Goal: Communication & Community: Participate in discussion

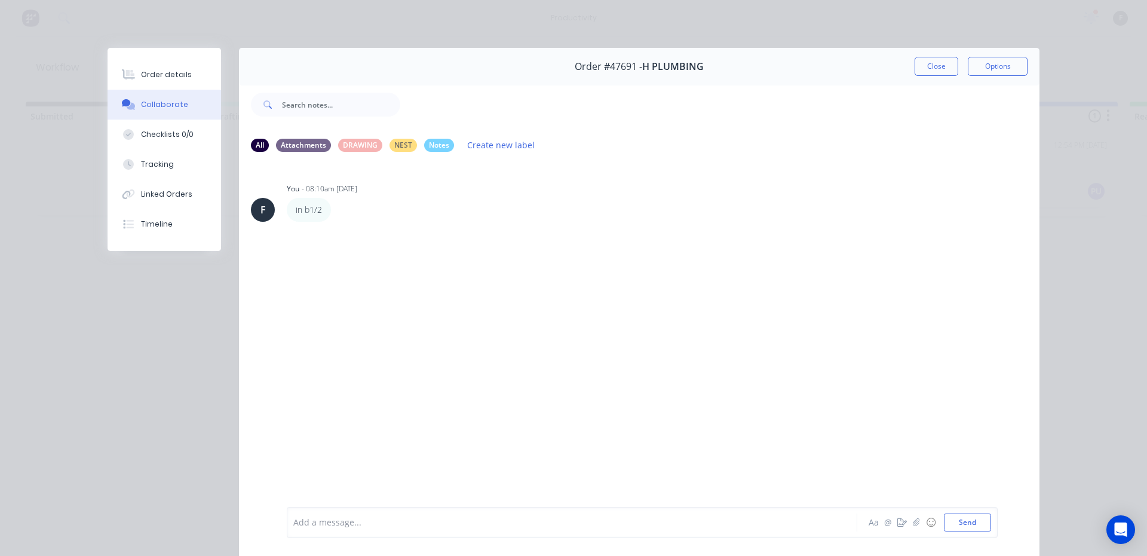
scroll to position [0, 65]
click at [916, 66] on button "Close" at bounding box center [937, 66] width 44 height 19
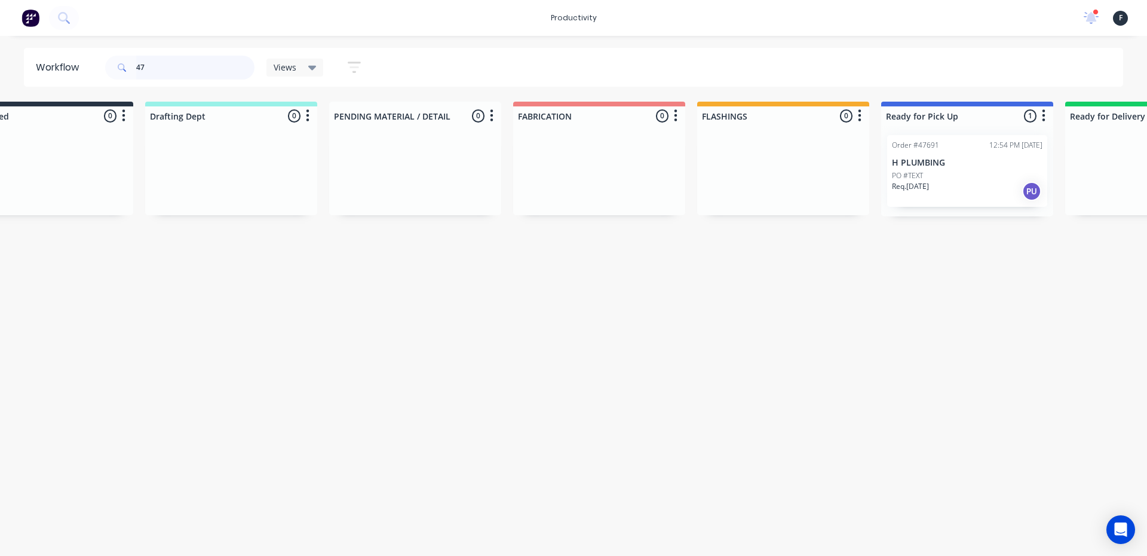
type input "4"
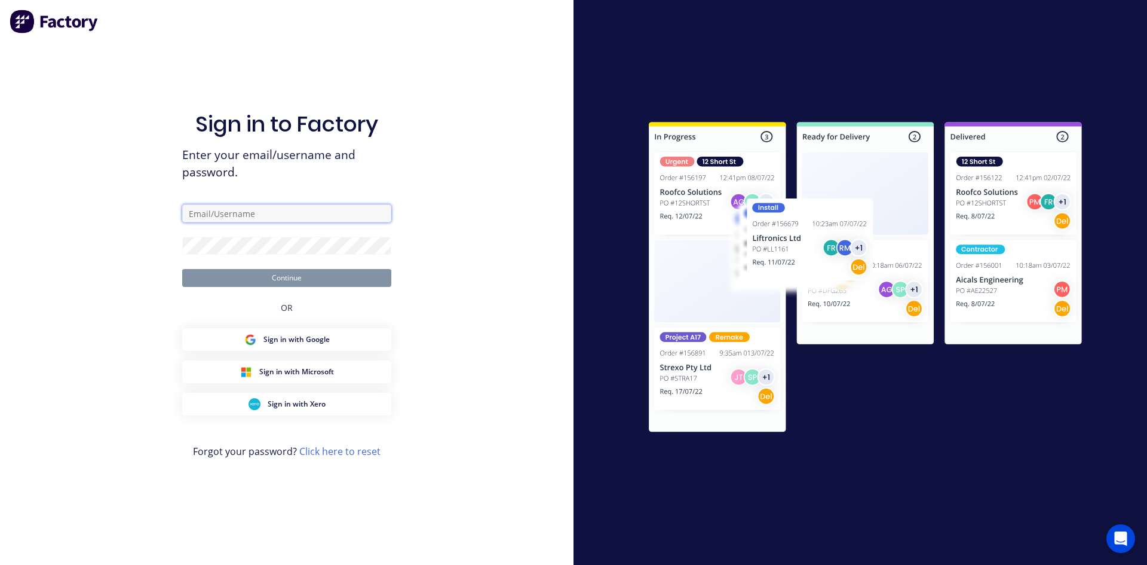
type input "[EMAIL_ADDRESS][DOMAIN_NAME]"
click at [375, 282] on button "Continue" at bounding box center [286, 278] width 209 height 18
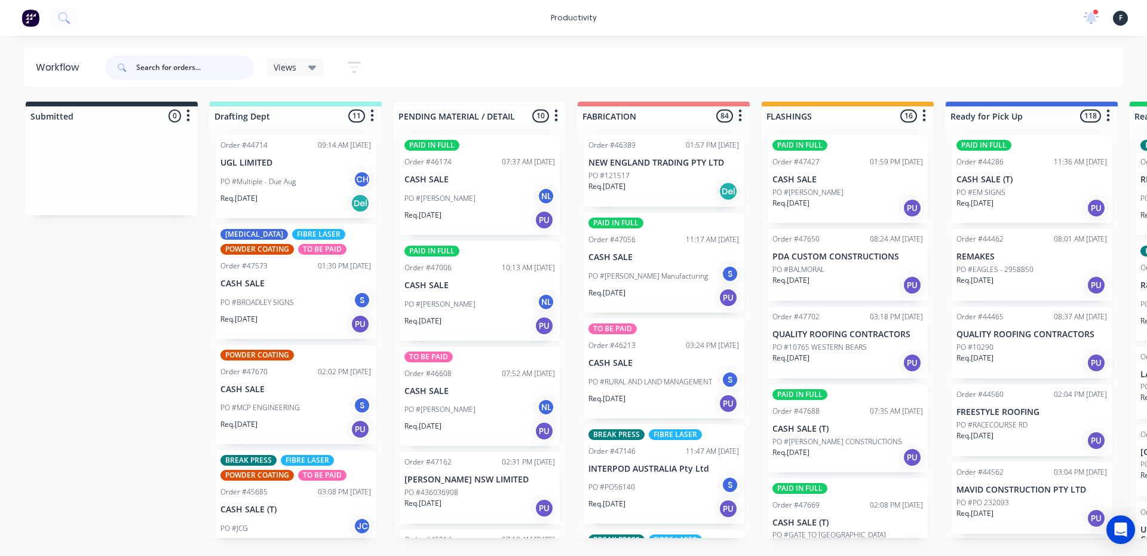
click at [204, 66] on input "text" at bounding box center [195, 68] width 118 height 24
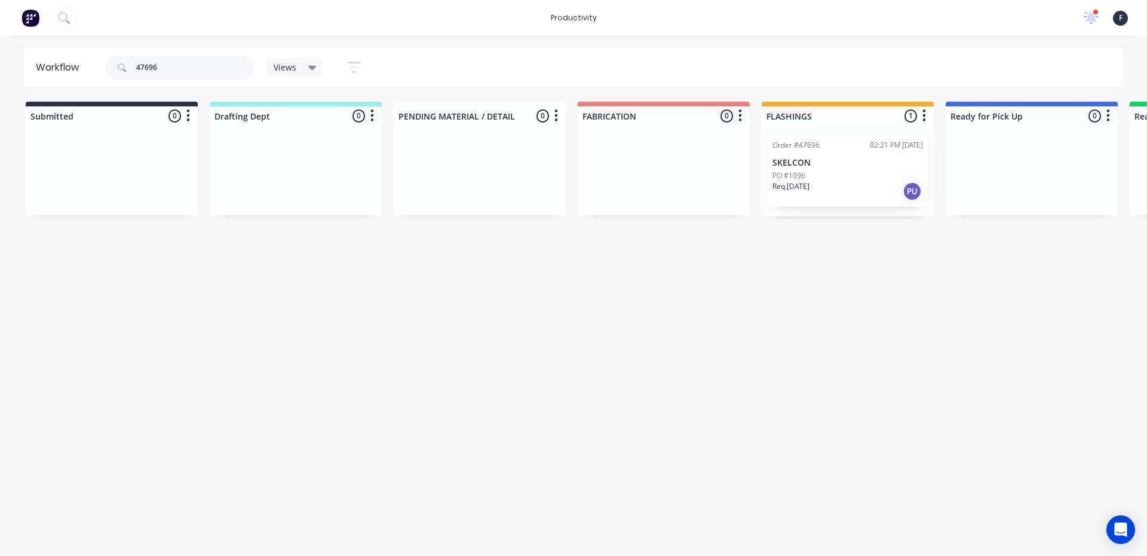
type input "47696"
click at [804, 201] on div "Req. [DATE] PU" at bounding box center [847, 191] width 151 height 20
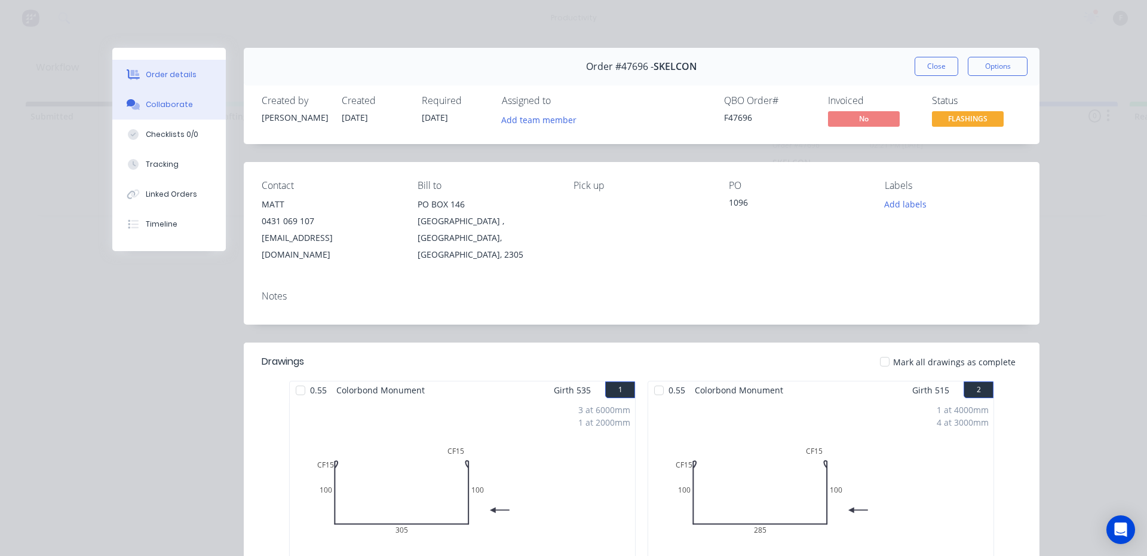
click at [187, 109] on button "Collaborate" at bounding box center [169, 105] width 114 height 30
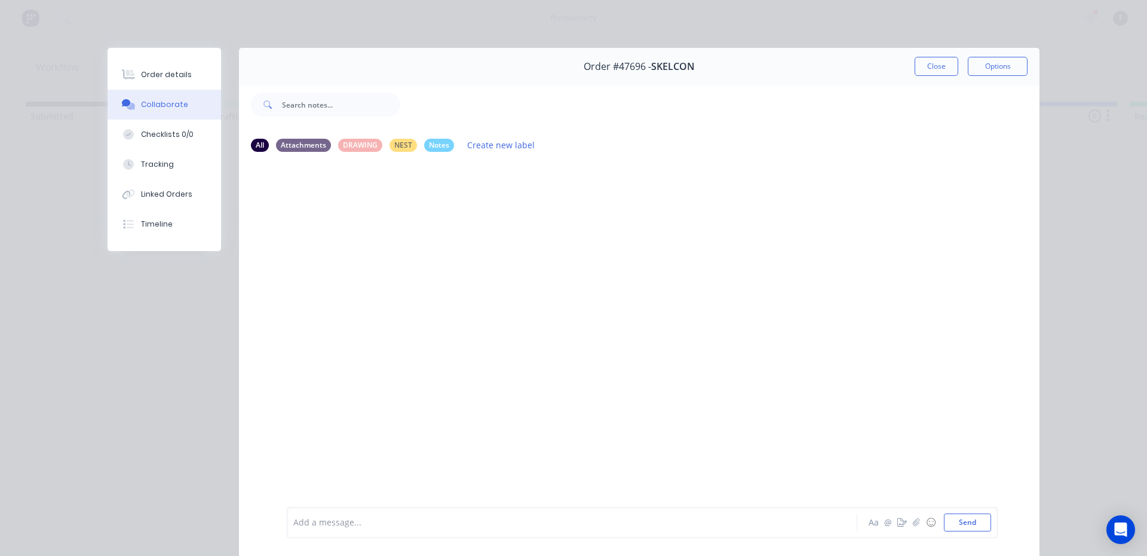
click at [299, 510] on div "Add a message... Aa @ ☺ Send" at bounding box center [642, 522] width 711 height 31
click at [302, 525] on div at bounding box center [555, 522] width 523 height 13
click at [968, 526] on button "Send" at bounding box center [967, 522] width 47 height 18
click at [926, 64] on button "Close" at bounding box center [937, 66] width 44 height 19
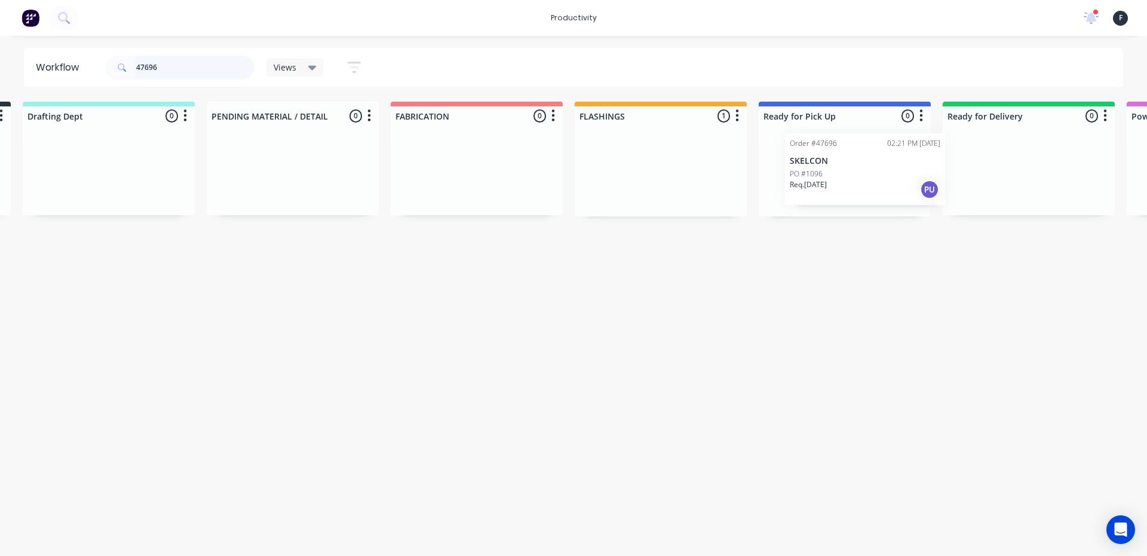
scroll to position [0, 190]
click at [836, 173] on div "Submitted 0 Sort By Created date Required date Order number Customer name Most …" at bounding box center [797, 159] width 1992 height 115
